Goal: Use online tool/utility: Use online tool/utility

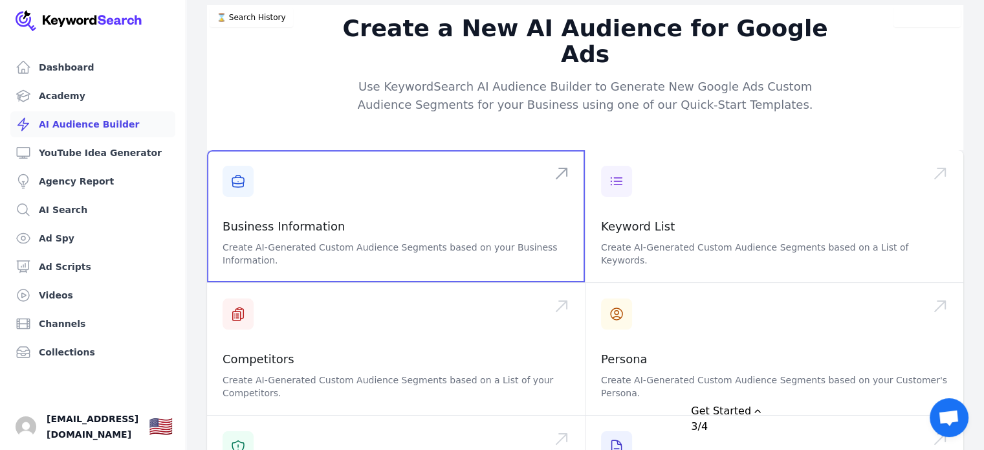
click at [339, 213] on span at bounding box center [396, 216] width 378 height 132
click at [461, 191] on span at bounding box center [396, 216] width 378 height 132
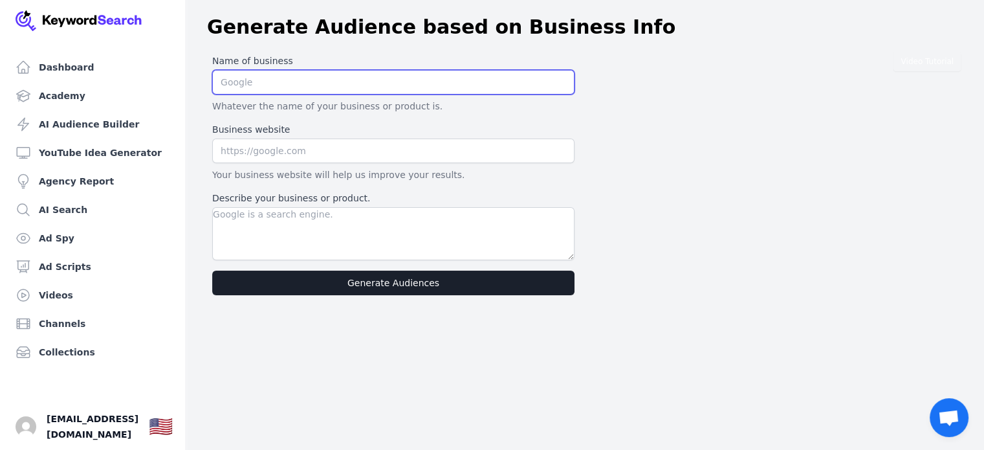
click at [263, 86] on input "text" at bounding box center [393, 82] width 362 height 25
type input "My First Years Preschool"
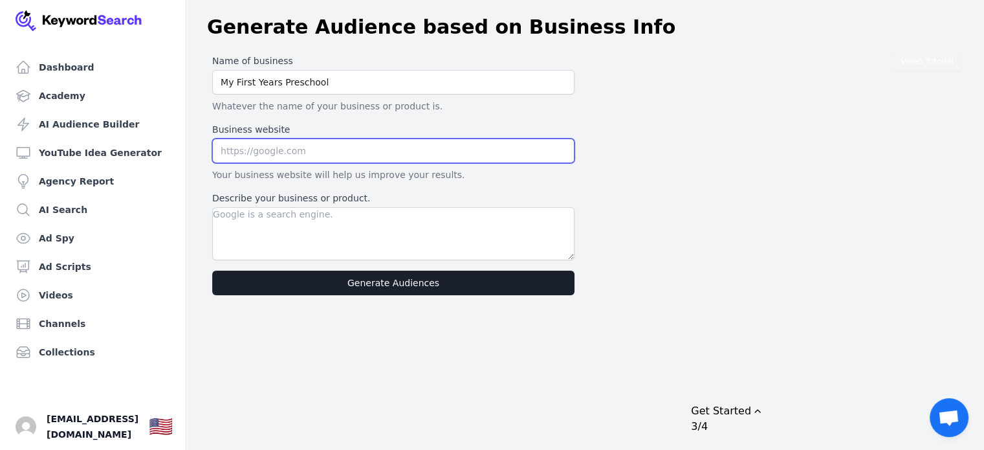
click at [249, 144] on input "text" at bounding box center [393, 151] width 362 height 25
paste input "[URL][DOMAIN_NAME]"
type input "[URL][DOMAIN_NAME]"
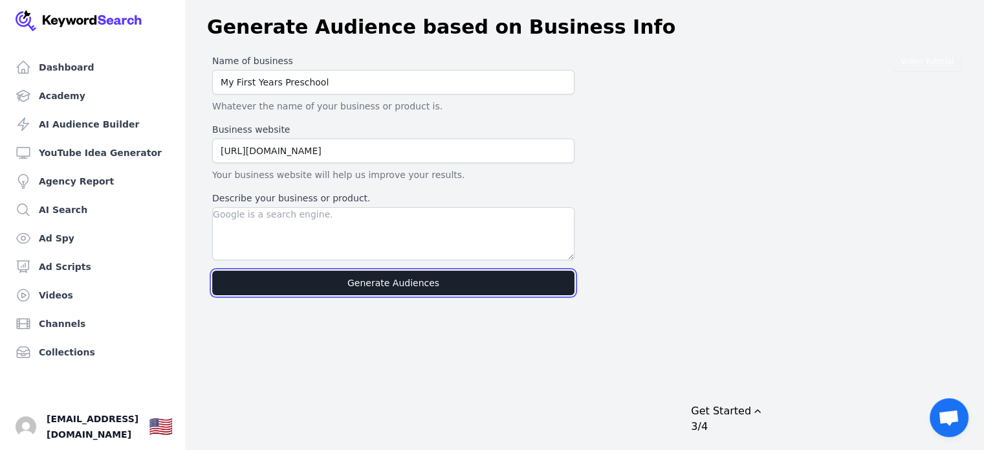
click at [414, 285] on button "Generate Audiences" at bounding box center [393, 283] width 362 height 25
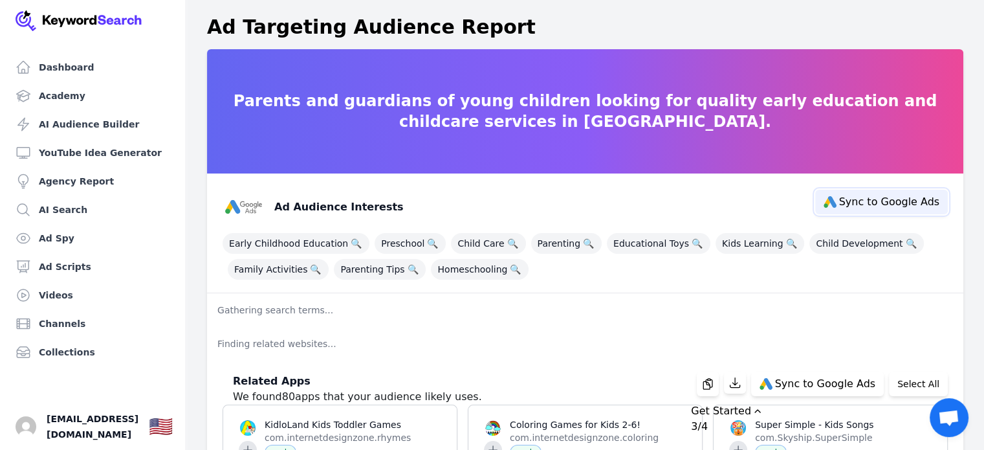
click at [865, 197] on span "Sync to Google Ads" at bounding box center [889, 202] width 100 height 10
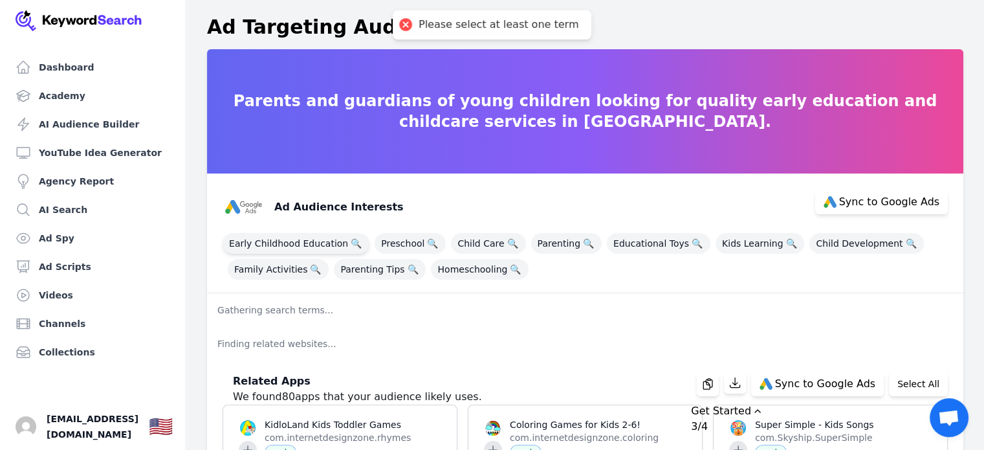
click at [280, 241] on span "Early Childhood Education 🔍" at bounding box center [296, 243] width 147 height 21
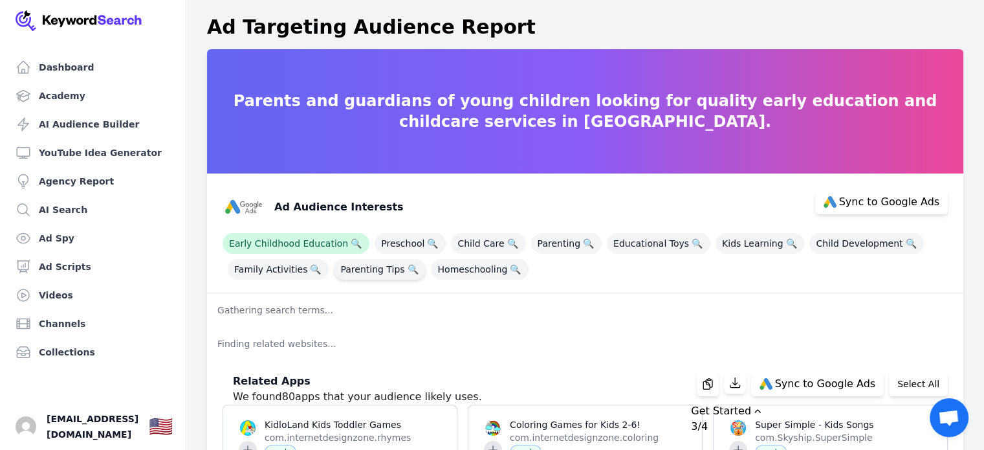
click at [386, 269] on span "Parenting Tips 🔍" at bounding box center [380, 269] width 92 height 21
click at [469, 234] on span "Child Care 🔍" at bounding box center [488, 243] width 74 height 21
click at [390, 240] on span "Preschool 🔍" at bounding box center [410, 243] width 71 height 21
click at [742, 243] on span "Kids Learning 🔍" at bounding box center [760, 243] width 89 height 21
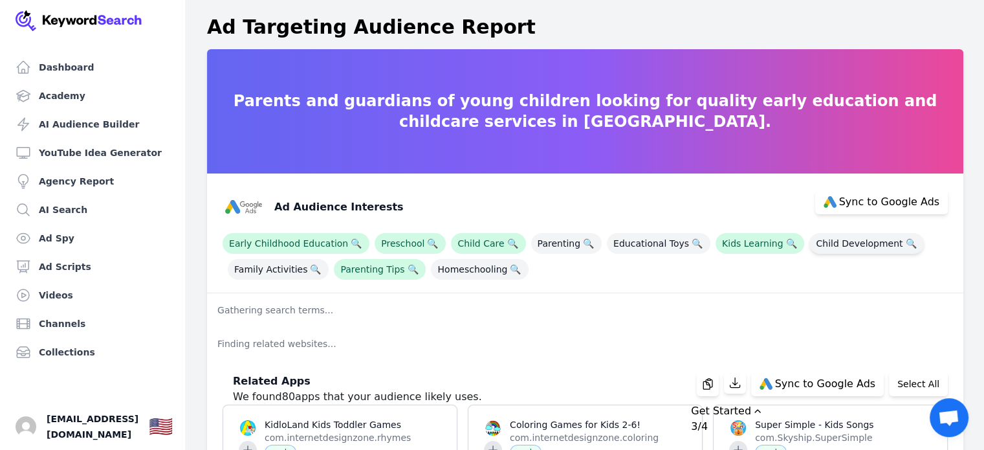
click at [825, 243] on span "Child Development 🔍" at bounding box center [867, 243] width 115 height 21
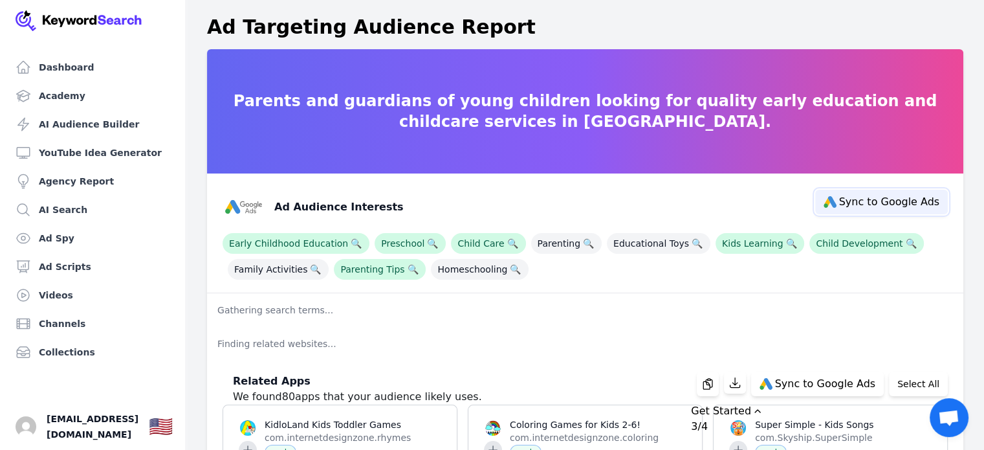
click at [874, 201] on span "Sync to Google Ads" at bounding box center [889, 202] width 100 height 10
select select "interestsOrPurchaseIntentions"
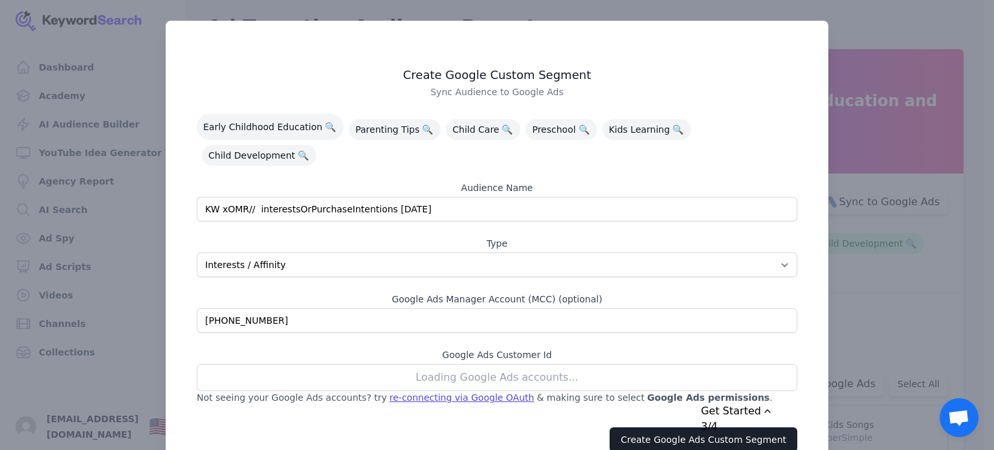
click at [240, 364] on div "Loading Google Ads accounts..." at bounding box center [497, 377] width 601 height 27
select select "3044658299"
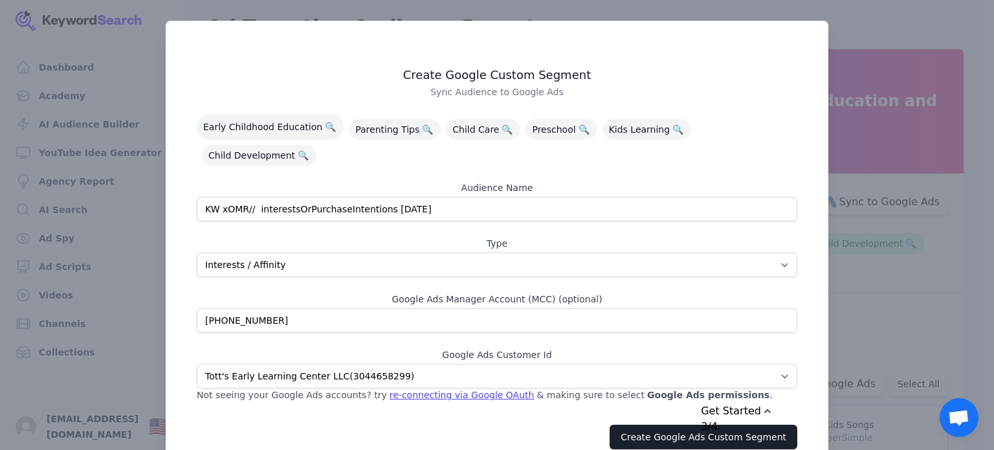
click at [224, 50] on div "Create Google Custom Segment Sync Audience to Google Ads Early Childhood Educat…" at bounding box center [497, 247] width 663 height 452
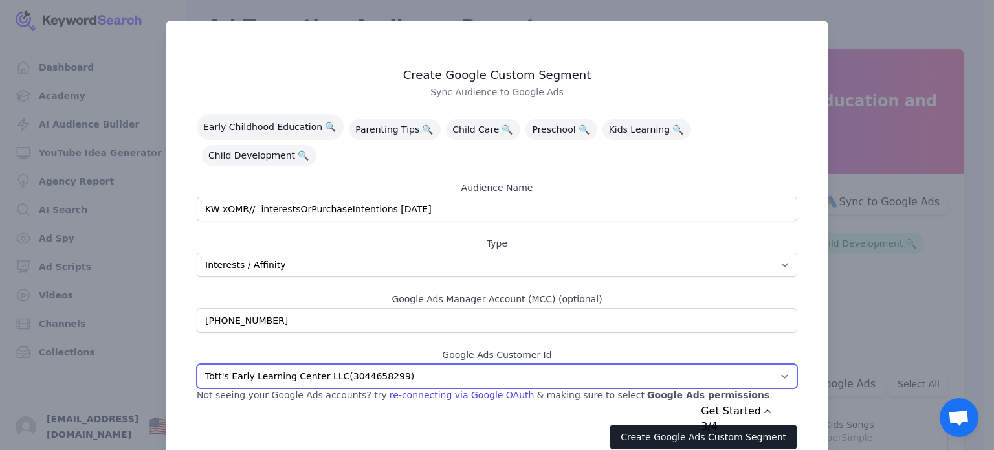
click at [380, 364] on select "Bear and Bunny Nursery ( 3337523574 ) Fairytales Nursery ( 7453798624 ) Purple …" at bounding box center [497, 376] width 601 height 25
click at [390, 364] on select "Bear and Bunny Nursery ( 3337523574 ) Fairytales Nursery ( 7453798624 ) Purple …" at bounding box center [497, 376] width 601 height 25
click at [404, 364] on select "Bear and Bunny Nursery ( 3337523574 ) Fairytales Nursery ( 7453798624 ) Purple …" at bounding box center [497, 376] width 601 height 25
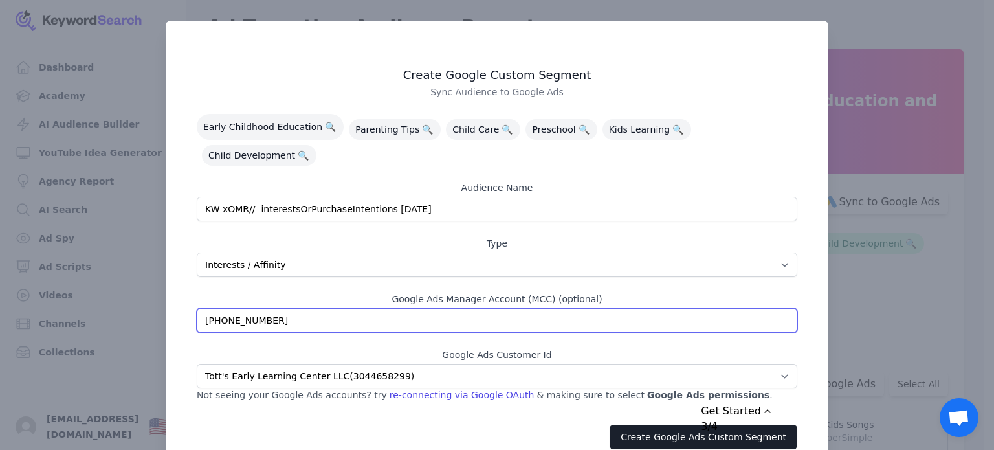
click at [369, 308] on input "[PHONE_NUMBER]" at bounding box center [497, 320] width 601 height 25
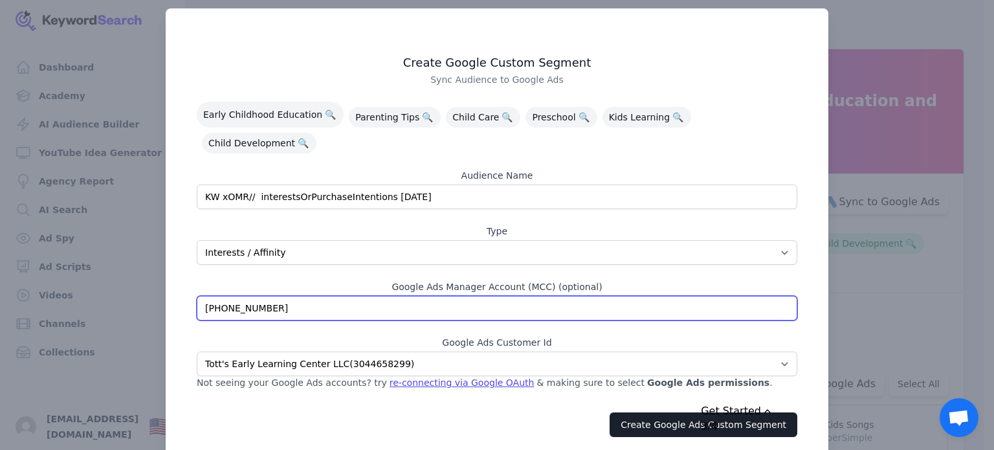
scroll to position [16, 0]
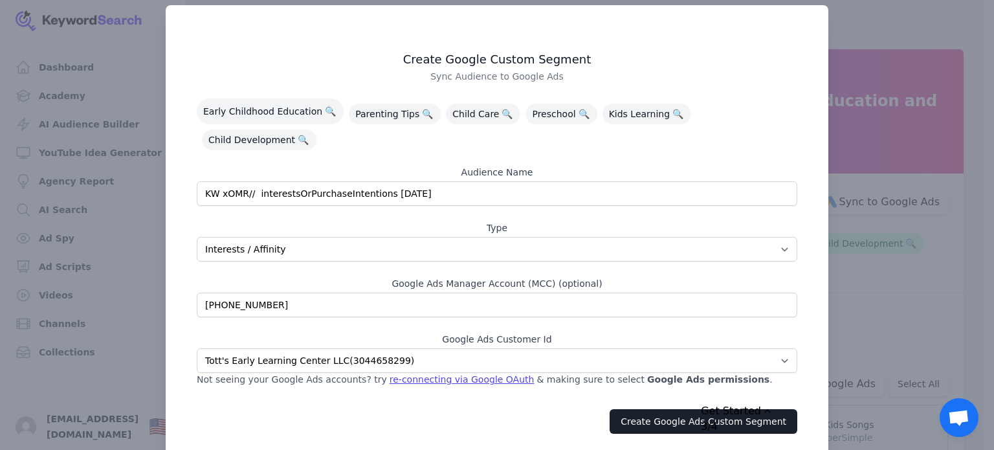
click at [786, 419] on div "3/4" at bounding box center [840, 427] width 278 height 16
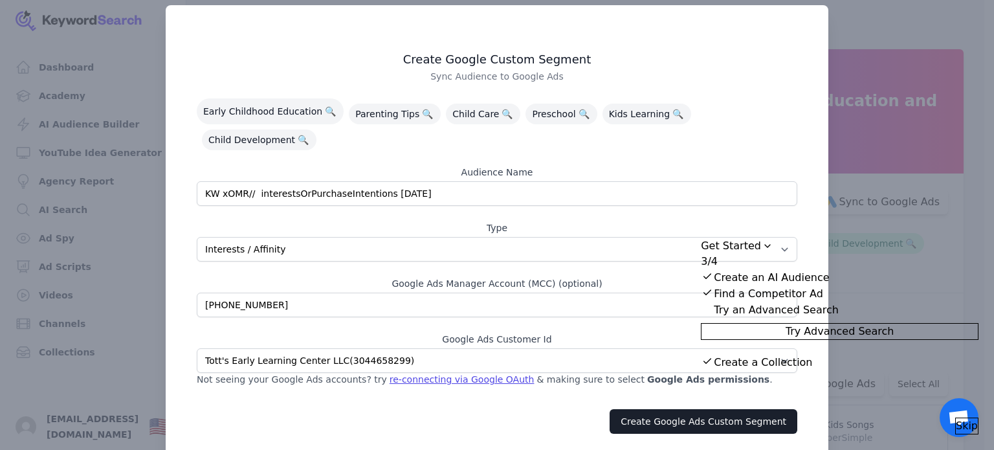
click at [958, 421] on span "Skip" at bounding box center [967, 426] width 22 height 16
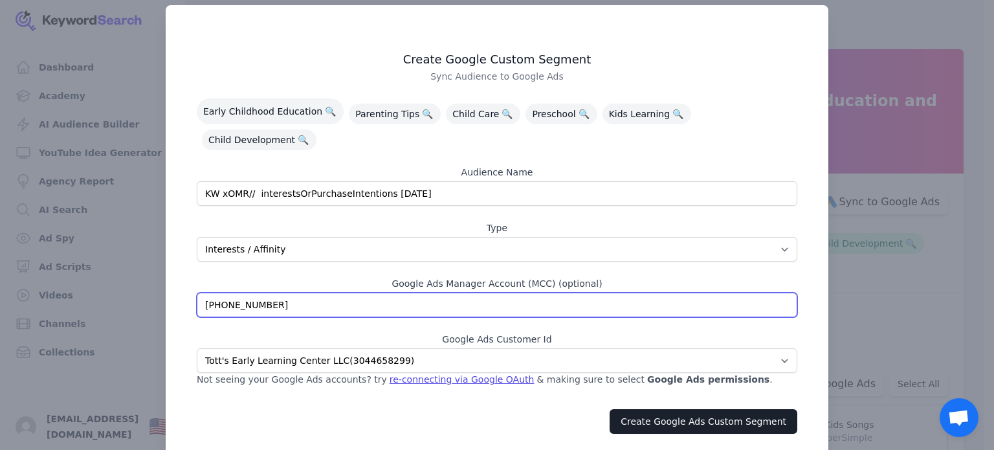
drag, startPoint x: 267, startPoint y: 282, endPoint x: 159, endPoint y: 282, distance: 108.1
click at [159, 282] on div "​ Create Google Custom Segment Sync Audience to Google Ads Early Childhood Educ…" at bounding box center [497, 230] width 994 height 493
type input "4970762492"
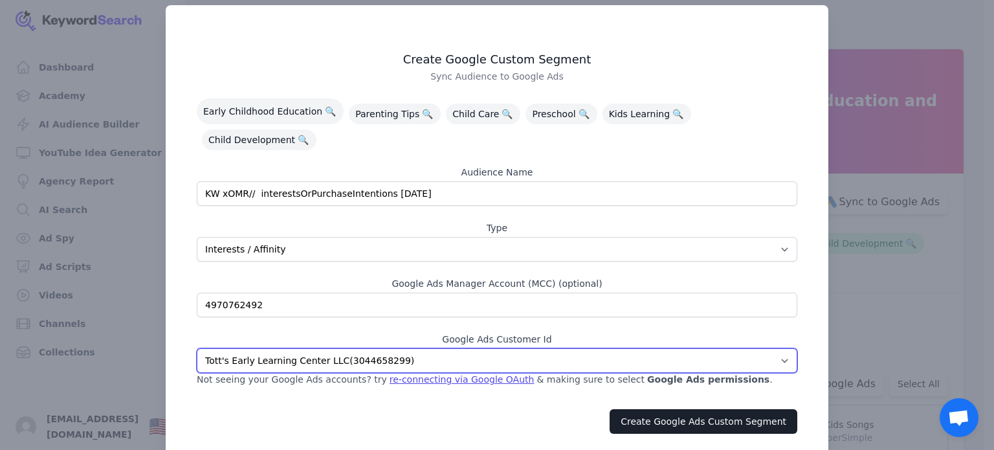
click at [406, 348] on select "Bear and Bunny Nursery ( 3337523574 ) Fairytales Nursery ( 7453798624 ) Purple …" at bounding box center [497, 360] width 601 height 25
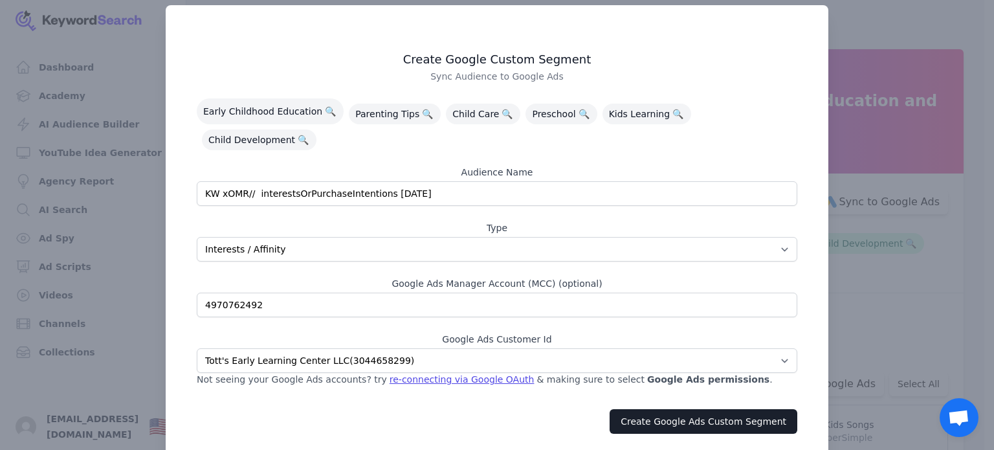
click at [454, 373] on div "re-connecting via Google OAuth" at bounding box center [462, 379] width 145 height 13
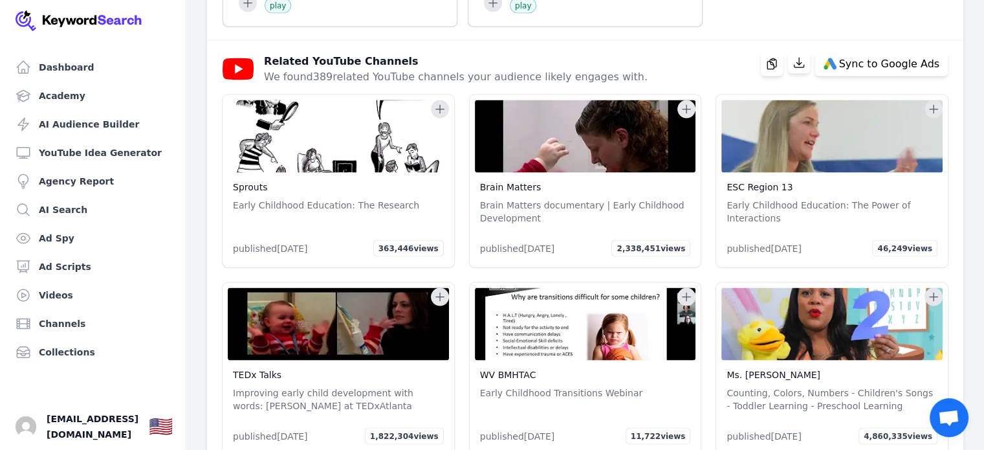
scroll to position [2589, 0]
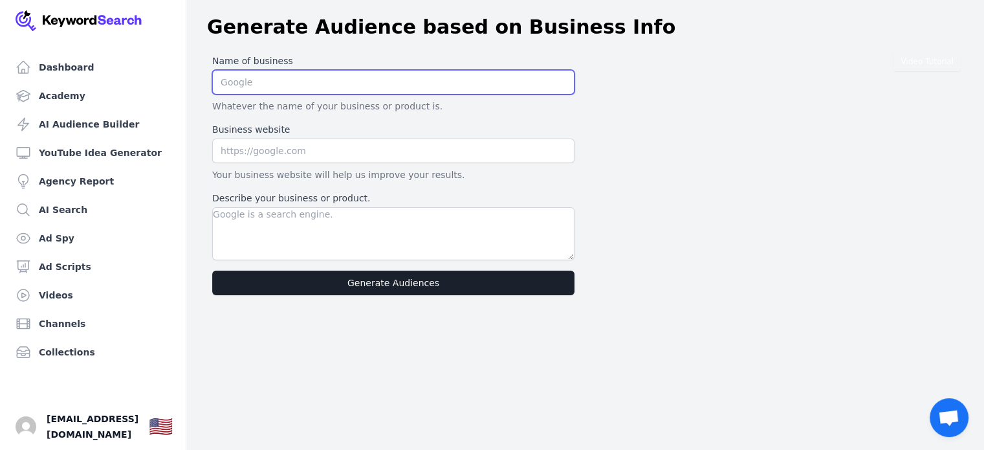
click at [258, 83] on input "text" at bounding box center [393, 82] width 362 height 25
paste input "https://grandviewhousemarina.com/"
type input "https://grandviewhousemarina.com/"
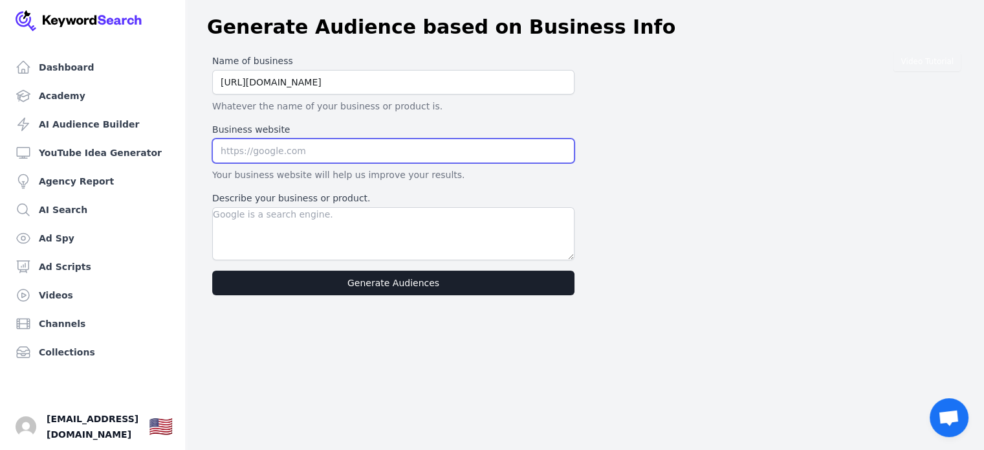
click at [288, 147] on input "text" at bounding box center [393, 151] width 362 height 25
paste input "https://grandviewhousemarina.com/"
type input "https://grandviewhousemarina.com/"
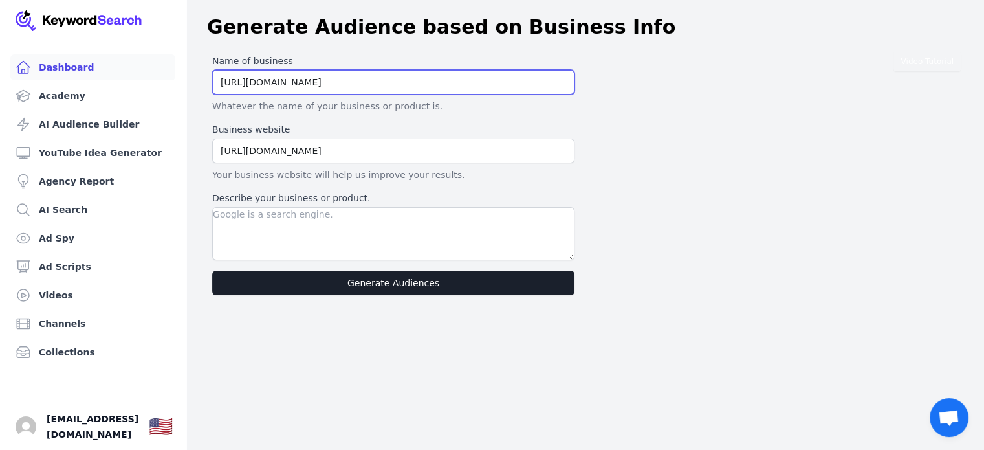
drag, startPoint x: 384, startPoint y: 83, endPoint x: 113, endPoint y: 64, distance: 272.5
click at [113, 64] on div "Dashboard Academy AI Audience Builder YouTube Idea Generator Agency Report AI S…" at bounding box center [492, 152] width 984 height 305
type input "[GEOGRAPHIC_DATA]"
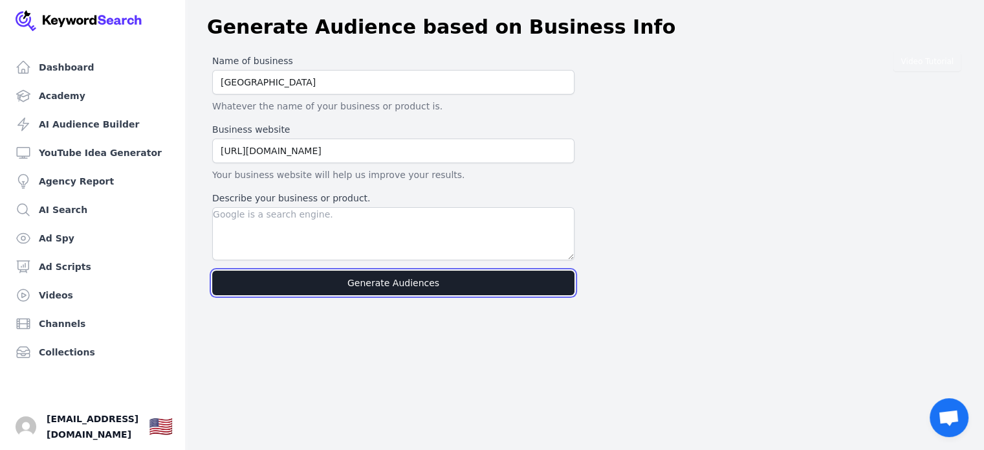
click at [399, 285] on button "Generate Audiences" at bounding box center [393, 283] width 362 height 25
